Goal: Transaction & Acquisition: Purchase product/service

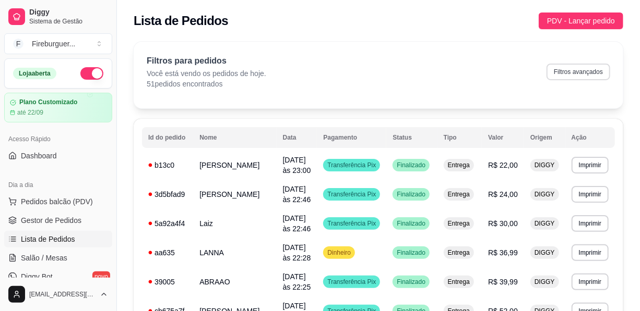
click at [576, 69] on button "Filtros avançados" at bounding box center [578, 72] width 64 height 17
select select "0"
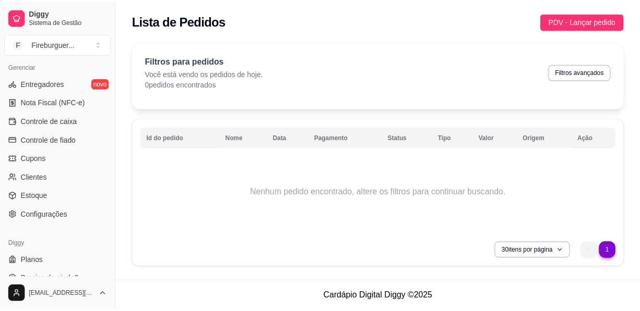
scroll to position [438, 0]
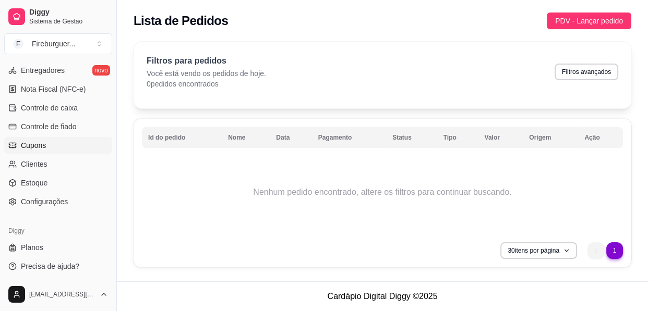
click at [48, 149] on link "Cupons" at bounding box center [58, 145] width 108 height 17
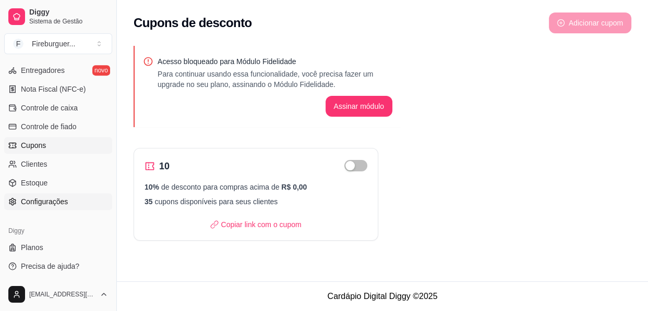
click at [63, 199] on span "Configurações" at bounding box center [44, 202] width 47 height 10
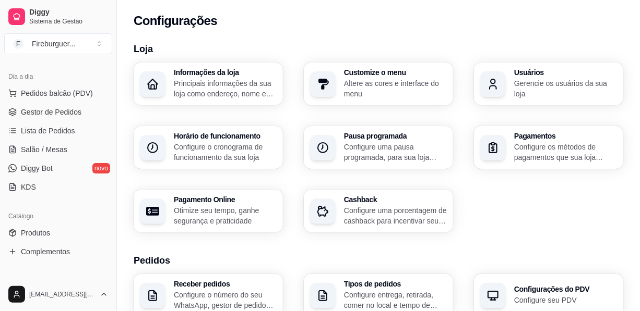
scroll to position [106, 0]
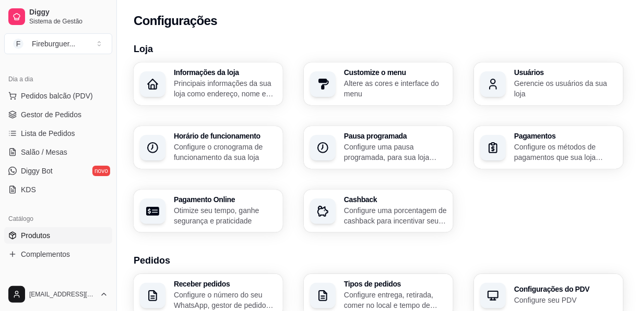
click at [20, 237] on link "Produtos" at bounding box center [58, 235] width 108 height 17
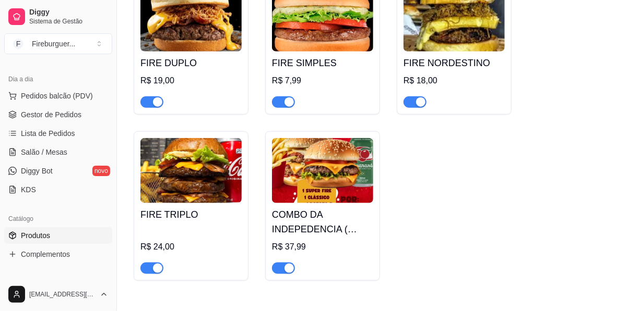
scroll to position [569, 0]
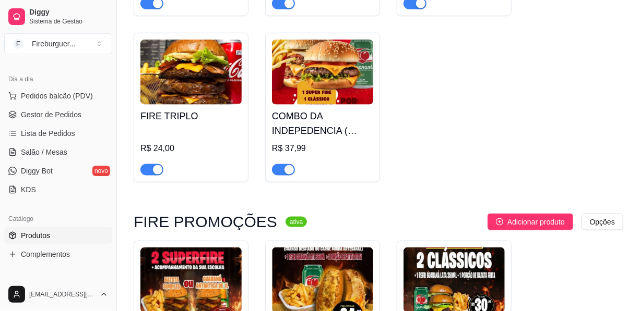
click at [279, 170] on span "button" at bounding box center [283, 169] width 23 height 11
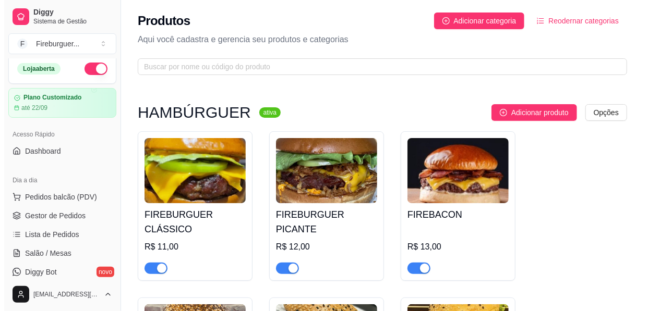
scroll to position [0, 0]
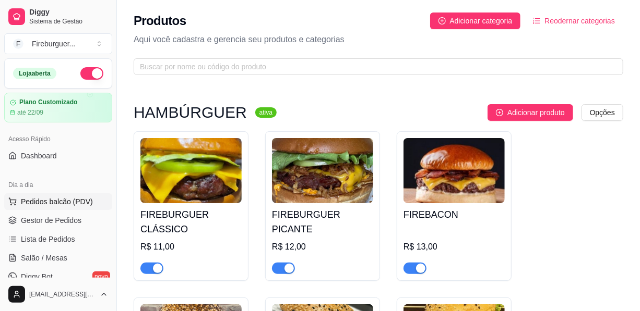
click at [58, 202] on span "Pedidos balcão (PDV)" at bounding box center [57, 202] width 72 height 10
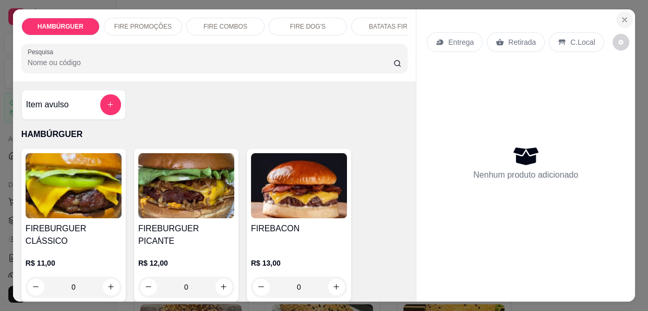
click at [622, 18] on icon "Close" at bounding box center [624, 20] width 4 height 4
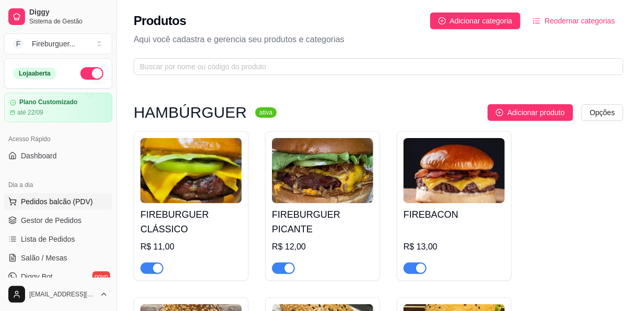
click at [47, 198] on span "Pedidos balcão (PDV)" at bounding box center [57, 202] width 72 height 10
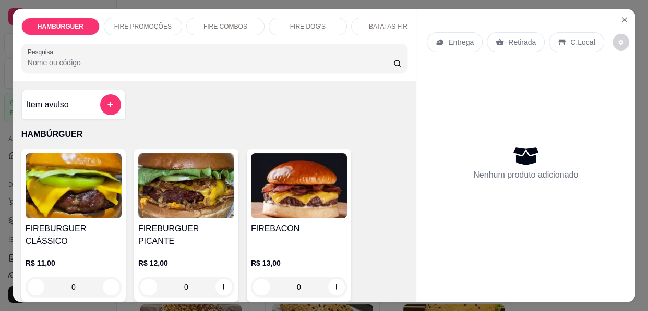
click at [382, 25] on p "BATATAS FIRE" at bounding box center [390, 26] width 43 height 8
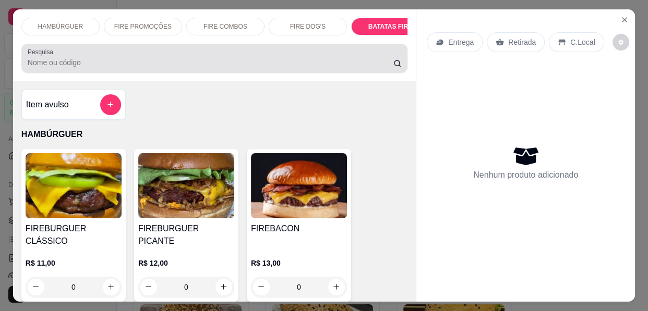
scroll to position [1531, 0]
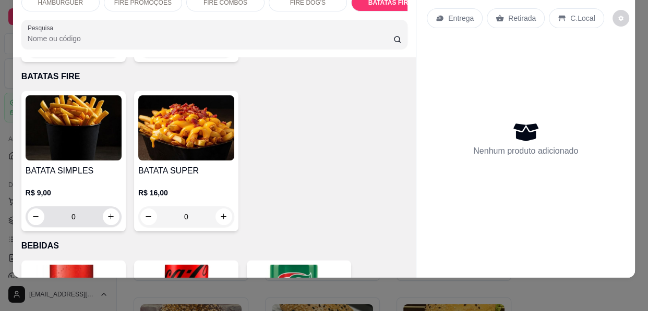
click at [107, 213] on icon "increase-product-quantity" at bounding box center [111, 217] width 8 height 8
type input "1"
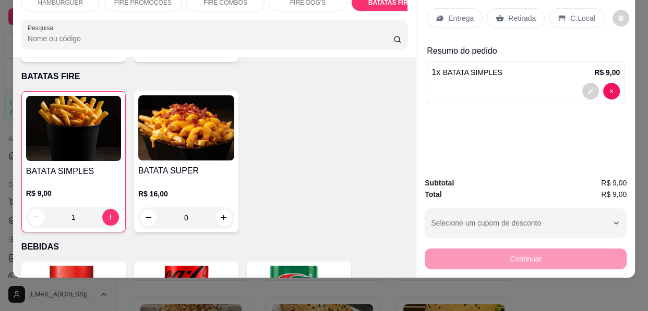
click at [439, 14] on icon at bounding box center [440, 18] width 8 height 8
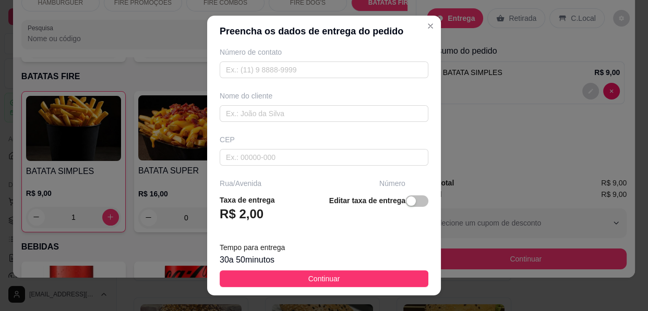
scroll to position [94, 0]
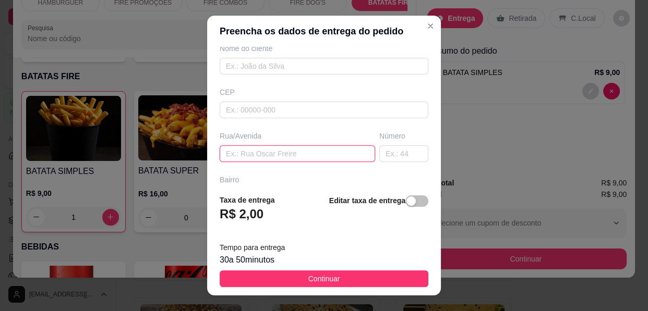
click at [280, 156] on input "text" at bounding box center [297, 154] width 155 height 17
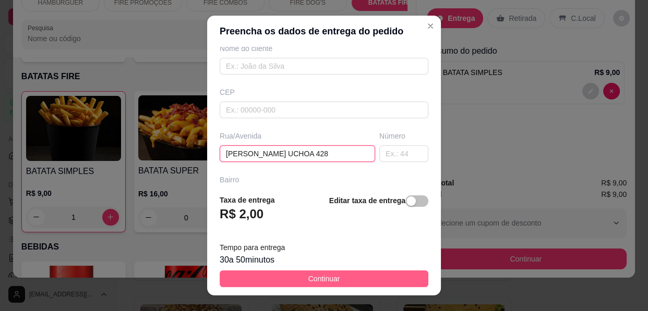
type input "[PERSON_NAME] UCHOA 428"
click at [281, 282] on button "Continuar" at bounding box center [324, 279] width 209 height 17
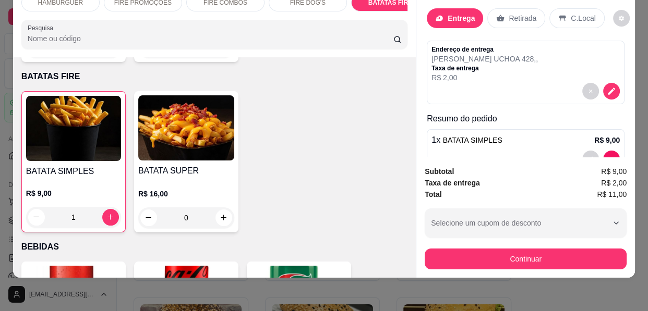
click at [480, 257] on button "Continuar" at bounding box center [526, 259] width 202 height 21
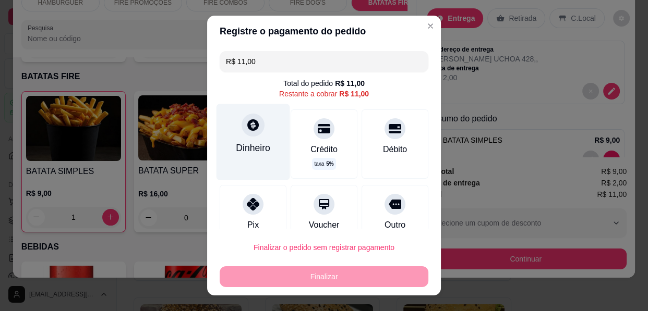
click at [243, 134] on div at bounding box center [253, 125] width 23 height 23
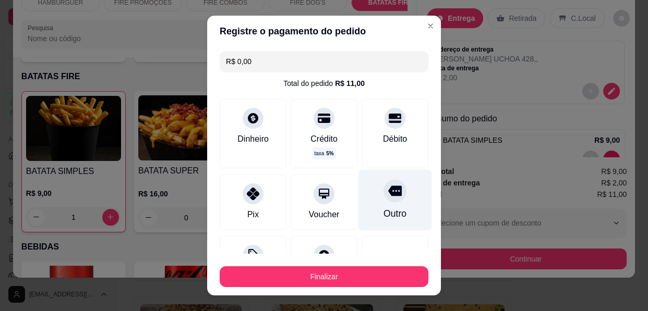
type input "R$ 0,00"
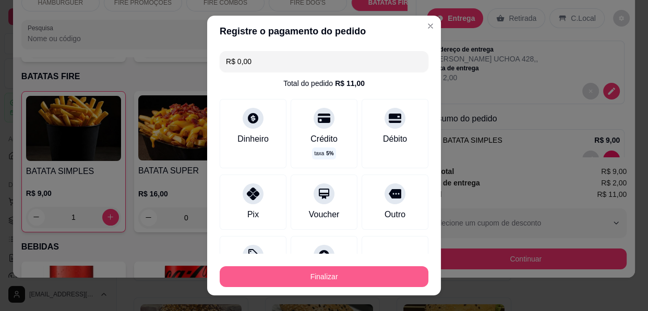
click at [331, 272] on button "Finalizar" at bounding box center [324, 277] width 209 height 21
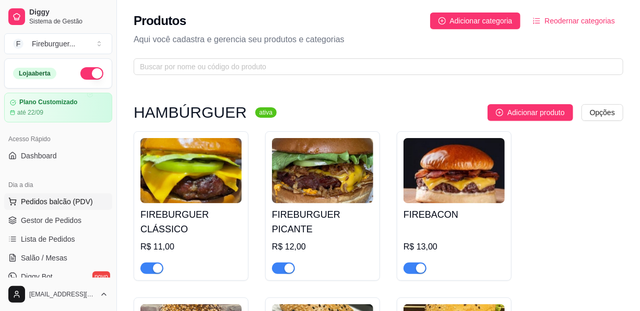
click at [62, 198] on span "Pedidos balcão (PDV)" at bounding box center [57, 202] width 72 height 10
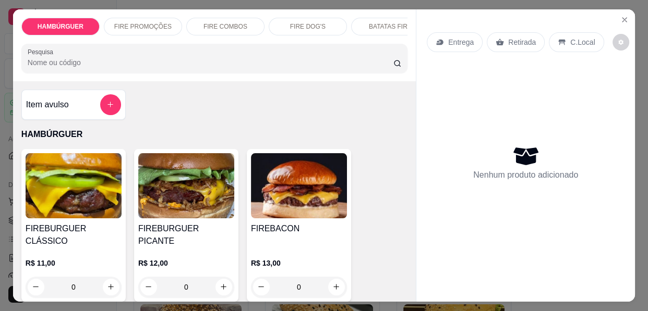
click at [140, 24] on p "FIRE PROMOÇÕES" at bounding box center [142, 26] width 57 height 8
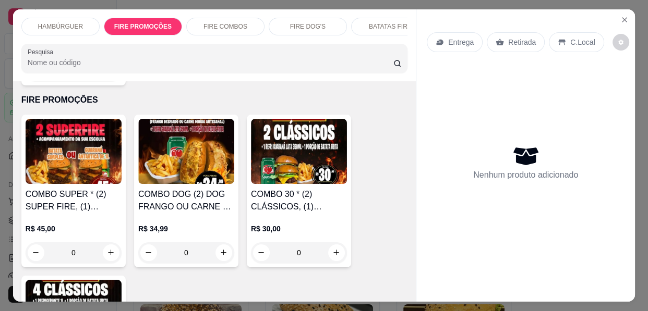
click at [215, 22] on p "FIRE COMBOS" at bounding box center [225, 26] width 44 height 8
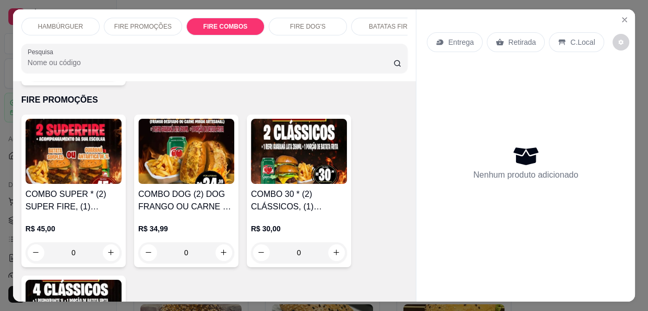
scroll to position [1005, 0]
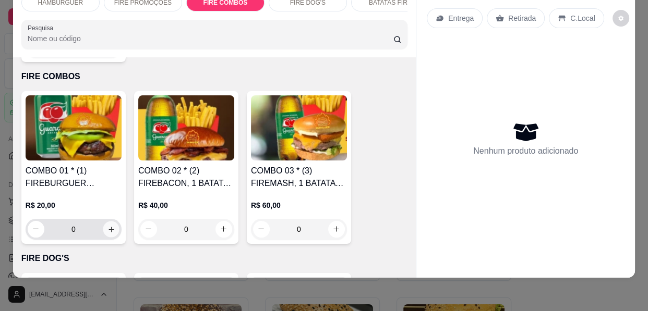
click at [107, 226] on icon "increase-product-quantity" at bounding box center [111, 230] width 8 height 8
type input "1"
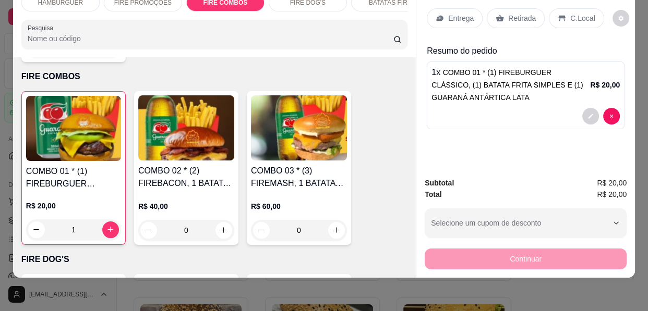
click at [459, 13] on p "Entrega" at bounding box center [461, 18] width 26 height 10
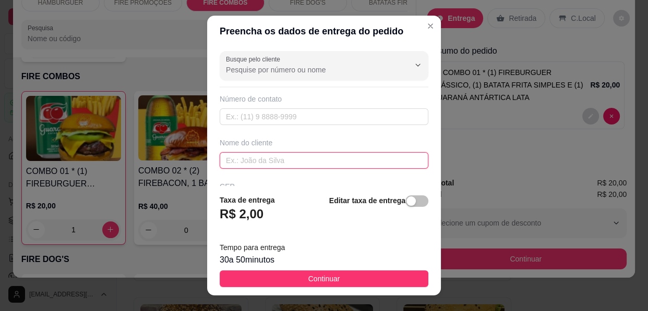
click at [290, 163] on input "text" at bounding box center [324, 160] width 209 height 17
type input "[PERSON_NAME]"
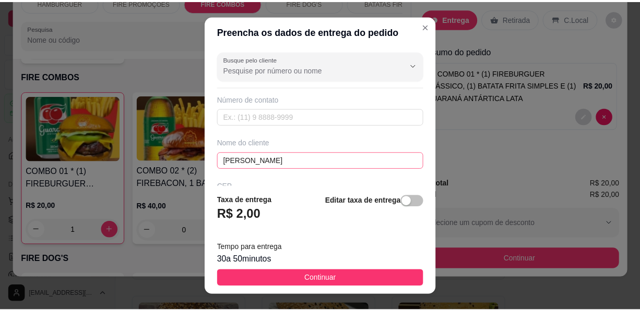
scroll to position [87, 0]
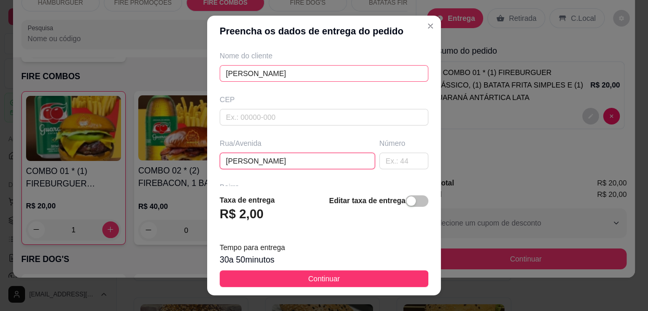
type input "[PERSON_NAME]"
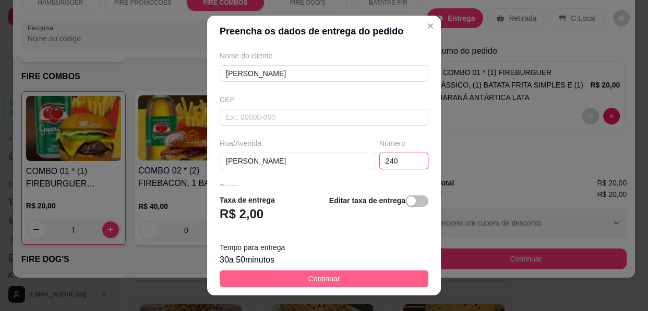
type input "240"
click at [309, 277] on span "Continuar" at bounding box center [324, 278] width 32 height 11
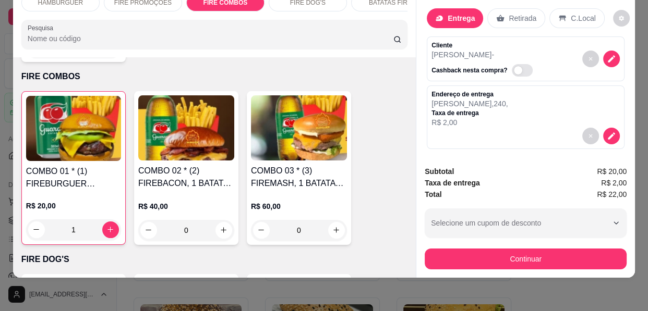
click at [431, 254] on button "Continuar" at bounding box center [526, 259] width 202 height 21
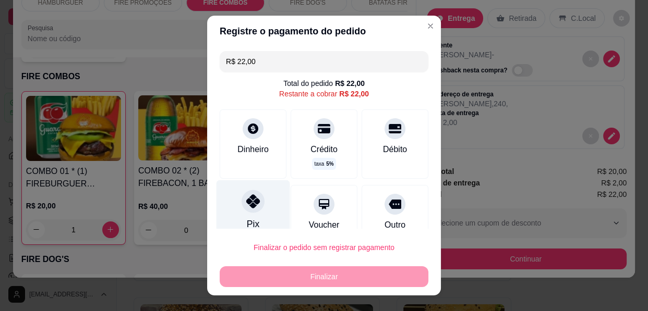
click at [242, 207] on div at bounding box center [253, 201] width 23 height 23
type input "R$ 0,00"
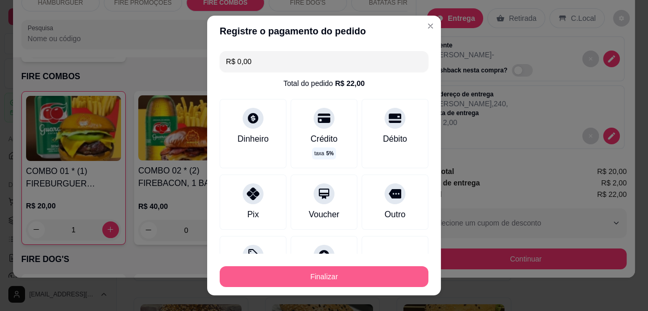
click at [286, 270] on button "Finalizar" at bounding box center [324, 277] width 209 height 21
